Goal: Task Accomplishment & Management: Manage account settings

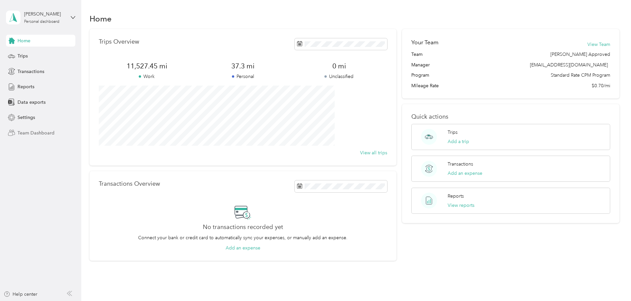
click at [30, 134] on span "Team Dashboard" at bounding box center [36, 133] width 37 height 7
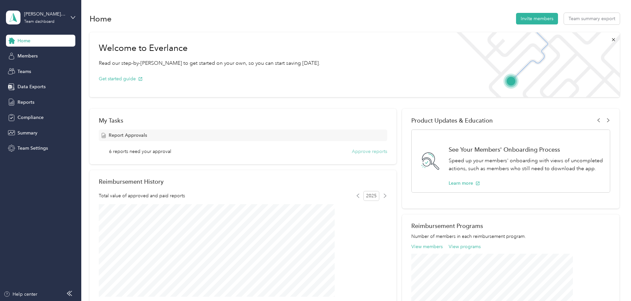
click at [353, 153] on button "Approve reports" at bounding box center [369, 151] width 35 height 7
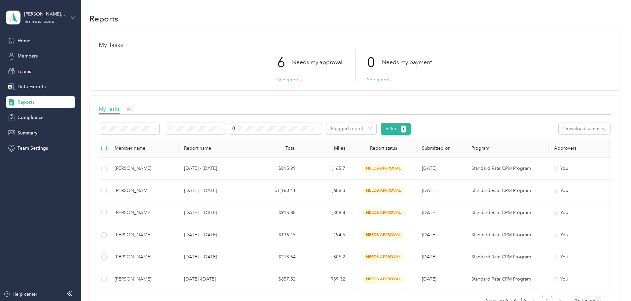
click at [107, 152] on label at bounding box center [103, 148] width 5 height 7
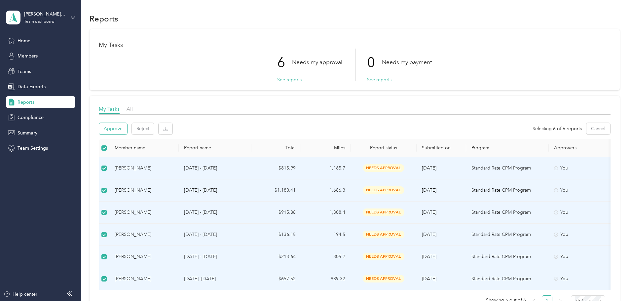
click at [127, 129] on button "Approve" at bounding box center [113, 129] width 28 height 12
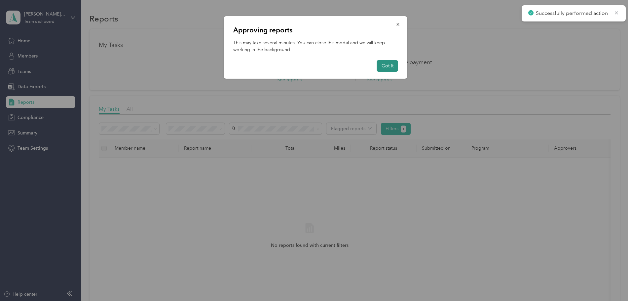
click at [390, 66] on button "Got it" at bounding box center [387, 66] width 21 height 12
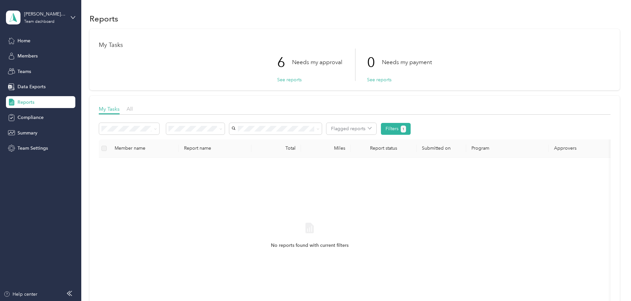
drag, startPoint x: 31, startPoint y: 149, endPoint x: 53, endPoint y: 149, distance: 21.8
click at [31, 149] on span "Team Settings" at bounding box center [33, 148] width 30 height 7
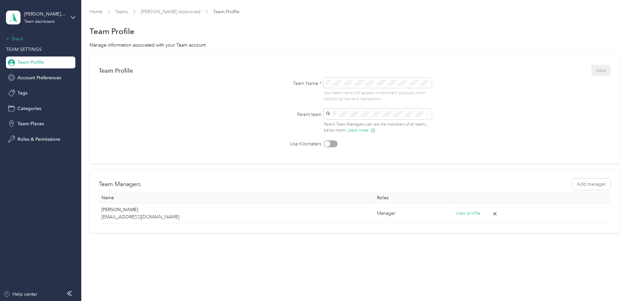
click at [13, 40] on div "Back" at bounding box center [39, 39] width 66 height 8
